Goal: Task Accomplishment & Management: Manage account settings

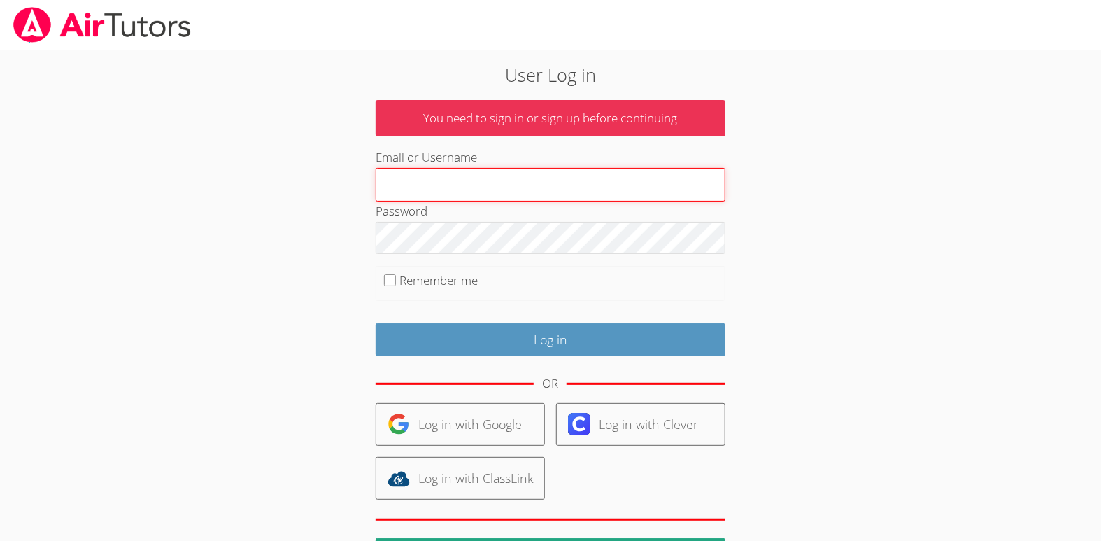
type input "[EMAIL_ADDRESS][DOMAIN_NAME]"
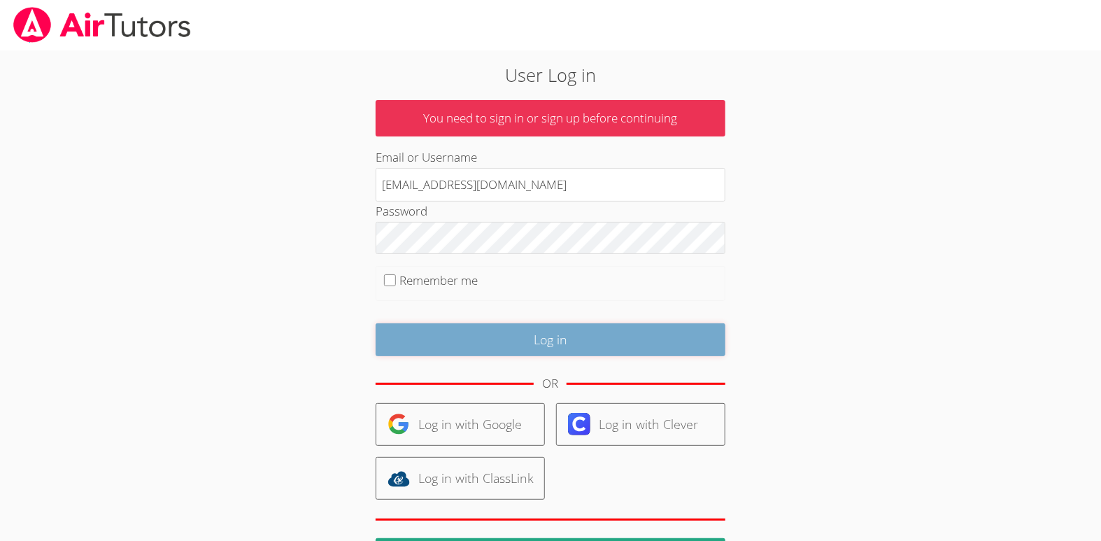
click at [499, 345] on input "Log in" at bounding box center [551, 339] width 350 height 33
